Goal: Information Seeking & Learning: Learn about a topic

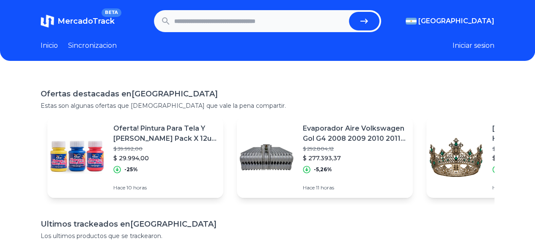
click at [250, 10] on header "MercadoTrack BETA Argentina Argentina Uruguay Mexico Chile Peru Venezuela Colom…" at bounding box center [267, 30] width 535 height 61
click at [242, 15] on input "text" at bounding box center [259, 21] width 171 height 19
type input "*****"
click at [349, 12] on button "submit" at bounding box center [364, 21] width 30 height 19
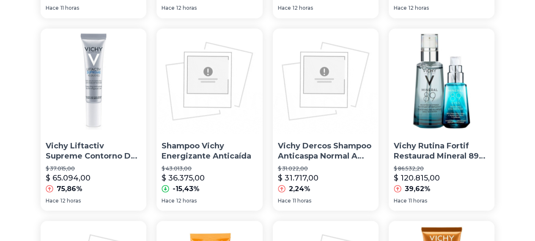
scroll to position [652, 0]
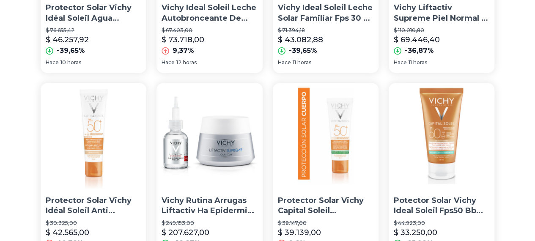
scroll to position [580, 0]
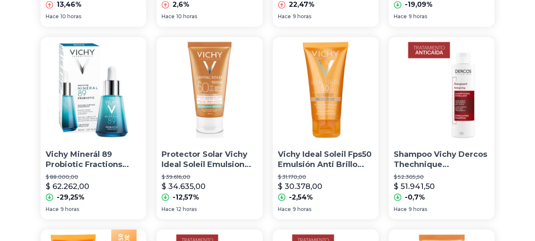
scroll to position [644, 0]
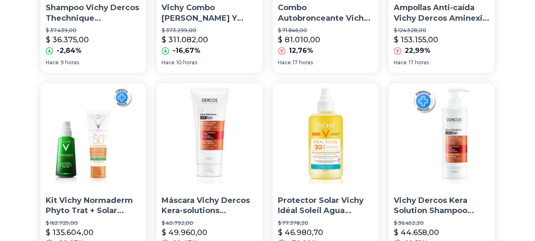
scroll to position [652, 0]
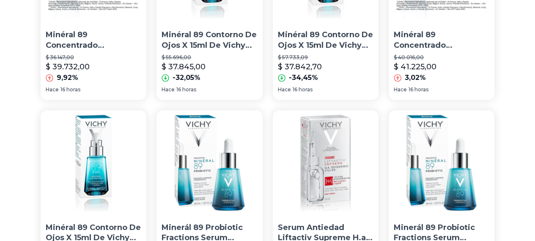
scroll to position [658, 0]
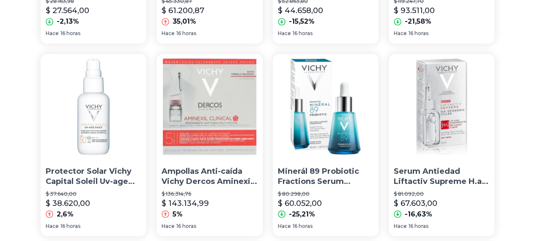
scroll to position [663, 0]
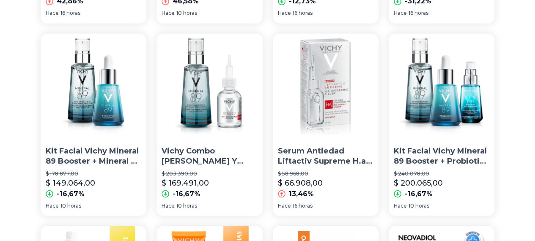
scroll to position [632, 0]
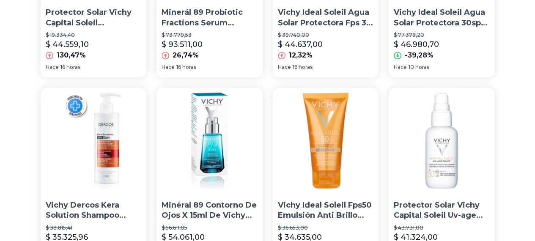
scroll to position [579, 0]
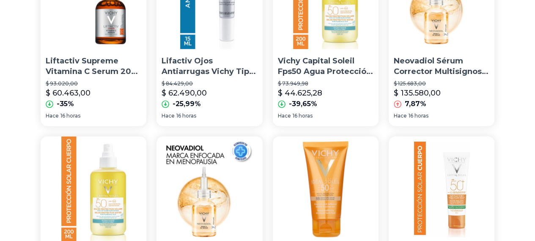
scroll to position [652, 0]
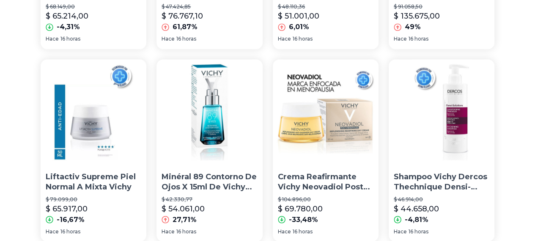
scroll to position [652, 0]
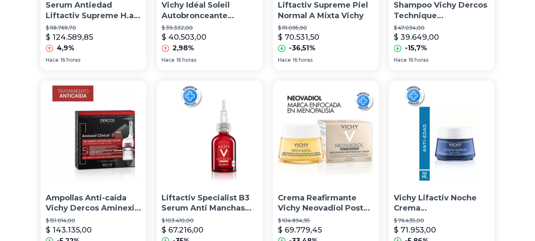
scroll to position [658, 0]
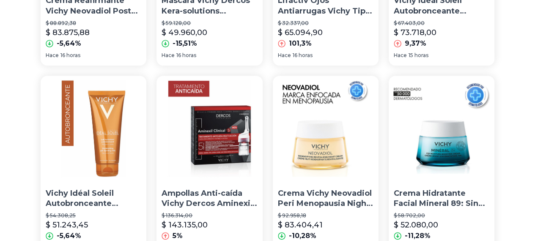
scroll to position [202, 0]
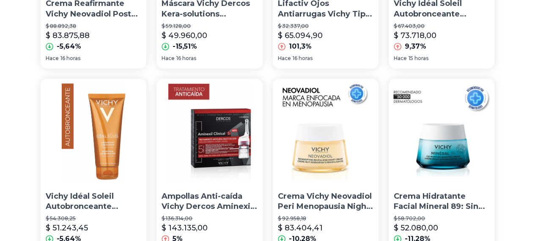
click at [389, 132] on img at bounding box center [442, 132] width 106 height 106
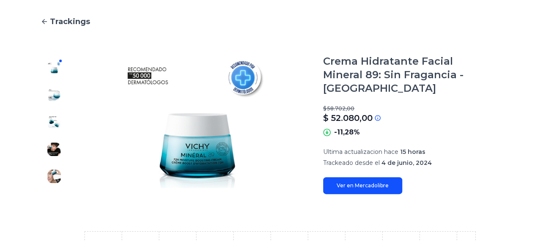
scroll to position [75, 0]
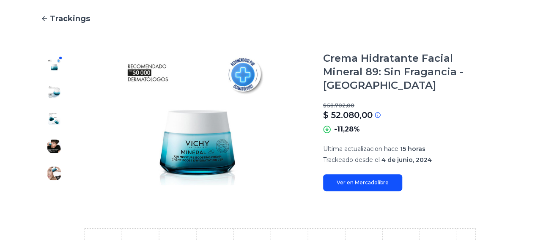
type input "*****"
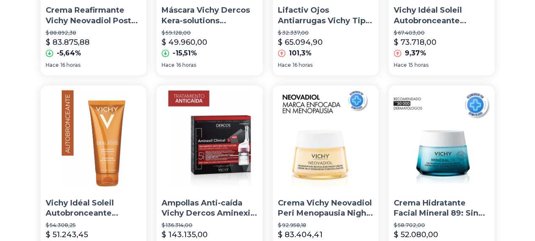
scroll to position [173, 0]
